Goal: Complete application form

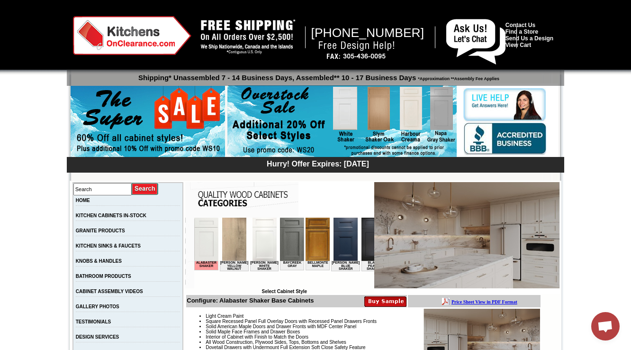
scroll to position [448, 0]
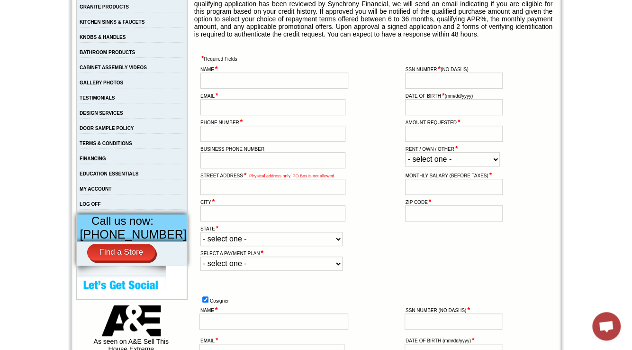
scroll to position [265, 0]
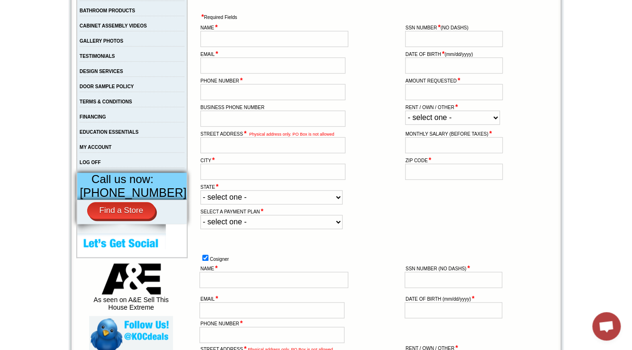
click at [285, 204] on select "- select one - [US_STATE] [US_STATE] [US_STATE] [US_STATE] [US_STATE] [US_STATE…" at bounding box center [271, 197] width 142 height 14
click at [286, 204] on select "- select one - [US_STATE] [US_STATE] [US_STATE] [US_STATE] [US_STATE] [US_STATE…" at bounding box center [271, 197] width 142 height 14
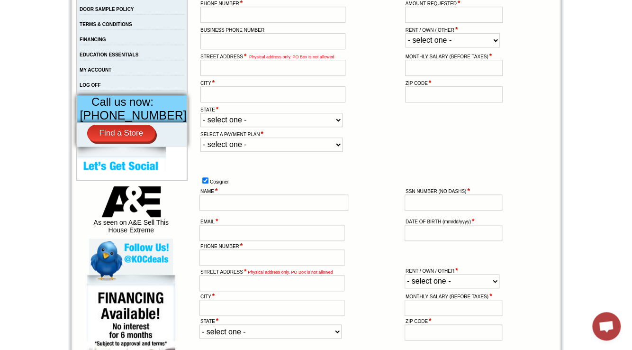
scroll to position [417, 0]
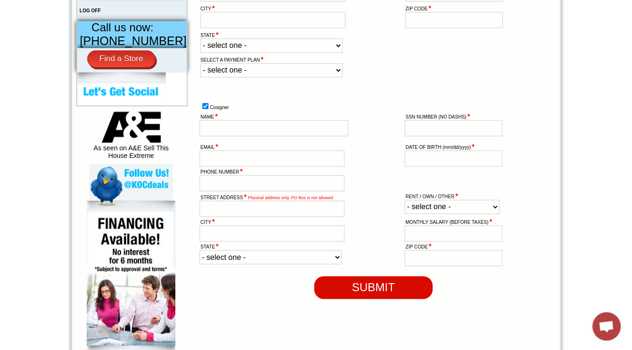
click at [269, 86] on td at bounding box center [373, 82] width 348 height 7
click at [273, 77] on select "- select one - 6 Months No Interest 12 Months No Interest (Limited additional d…" at bounding box center [271, 70] width 142 height 14
click at [305, 77] on select "- select one - 6 Months No Interest 12 Months No Interest (Limited additional d…" at bounding box center [271, 70] width 142 height 14
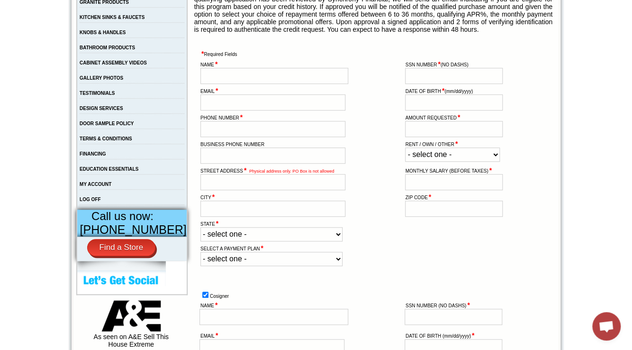
scroll to position [227, 0]
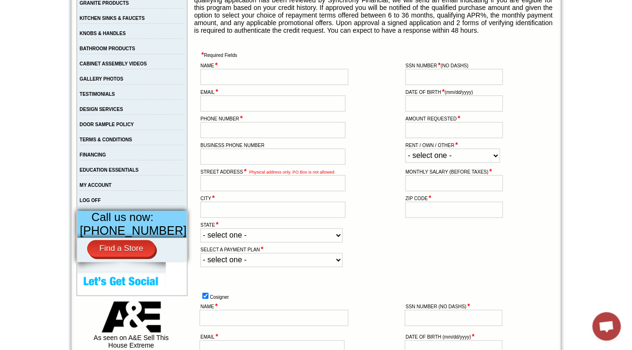
click at [434, 162] on select "- select one - RENT OWN OTHER" at bounding box center [452, 155] width 95 height 14
